Goal: Transaction & Acquisition: Purchase product/service

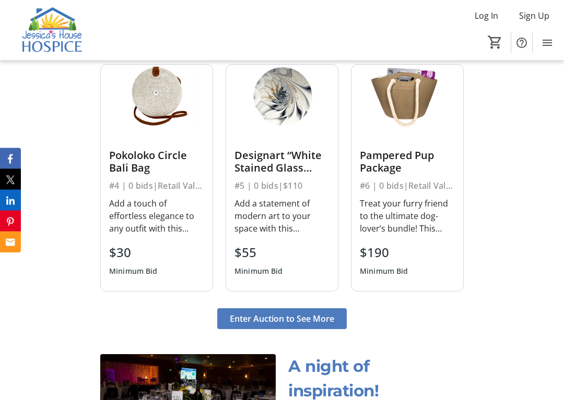
scroll to position [1173, 0]
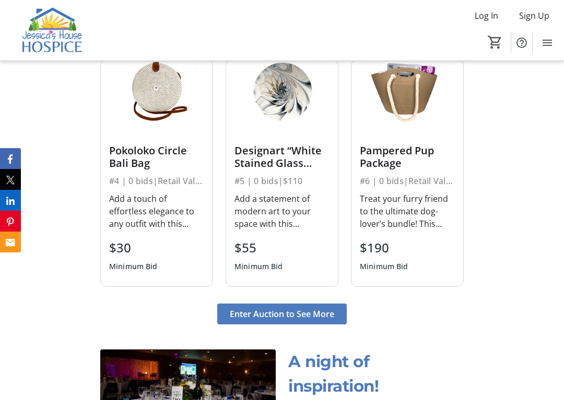
click at [286, 321] on span "Enter Auction to See More" at bounding box center [282, 314] width 104 height 13
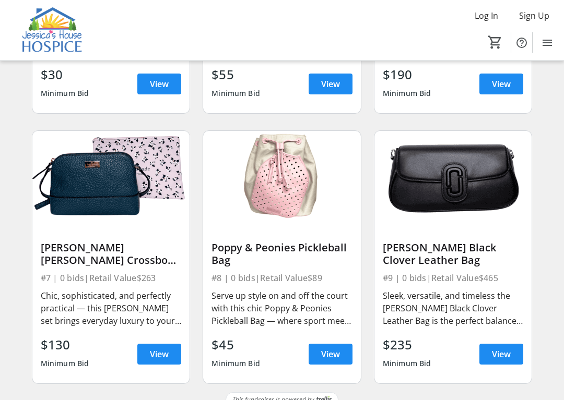
scroll to position [549, 0]
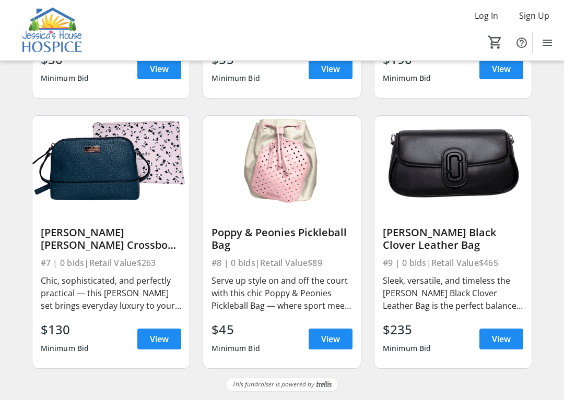
click at [495, 341] on span "View" at bounding box center [501, 339] width 19 height 13
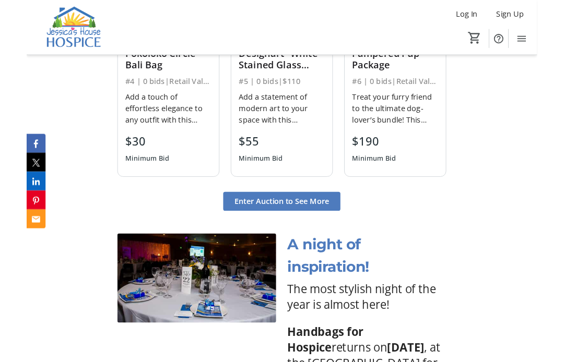
scroll to position [1264, 0]
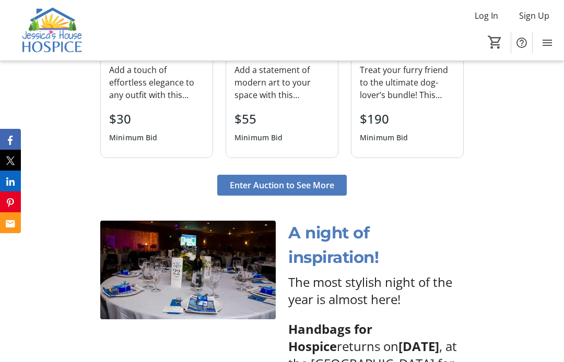
click at [301, 192] on span "Enter Auction to See More" at bounding box center [282, 185] width 104 height 13
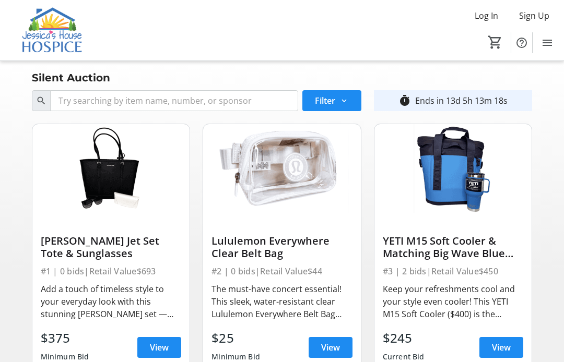
click at [161, 343] on span "View" at bounding box center [159, 347] width 19 height 13
